Goal: Obtain resource: Obtain resource

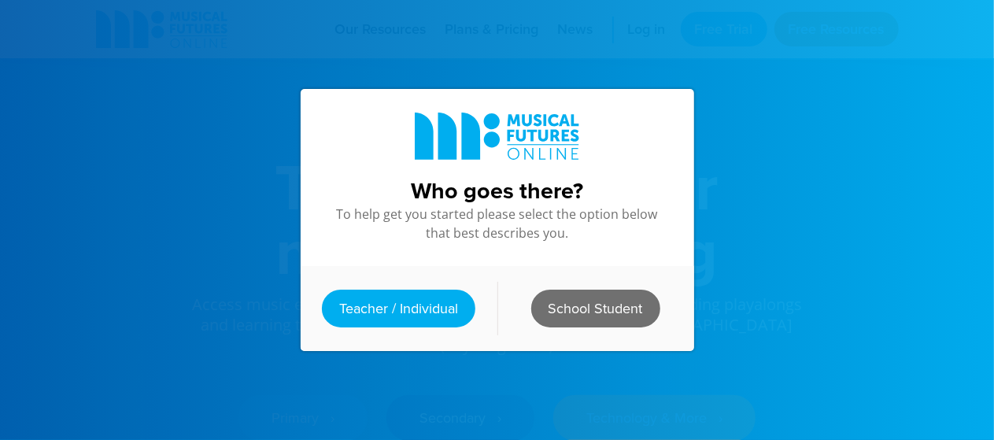
click at [591, 298] on link "School Student" at bounding box center [595, 309] width 129 height 38
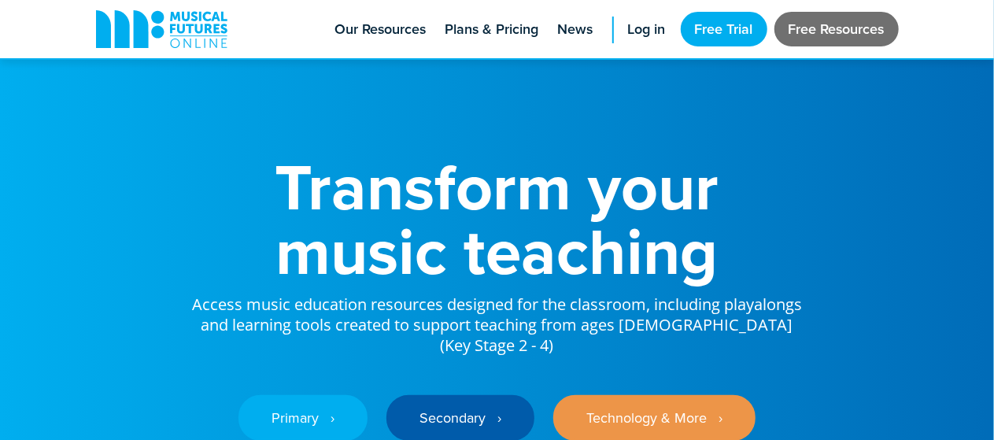
click at [836, 31] on link "Free Resources" at bounding box center [837, 29] width 124 height 35
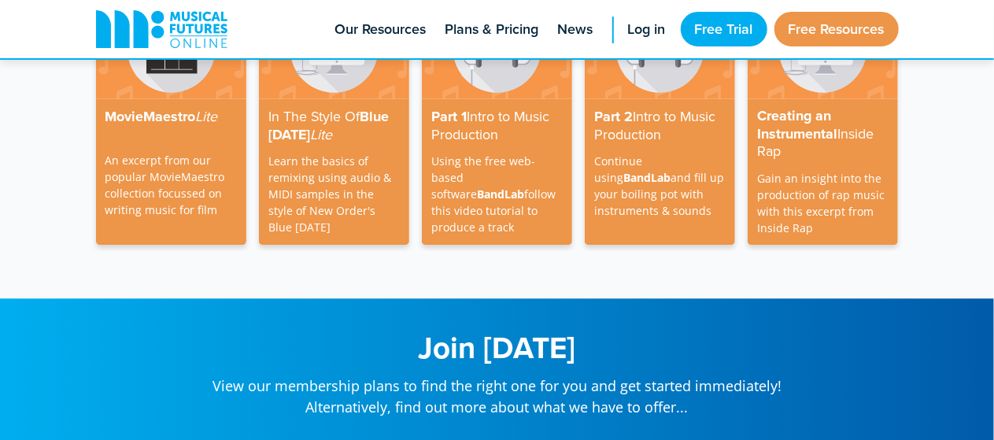
scroll to position [5084, 0]
